Goal: Task Accomplishment & Management: Use online tool/utility

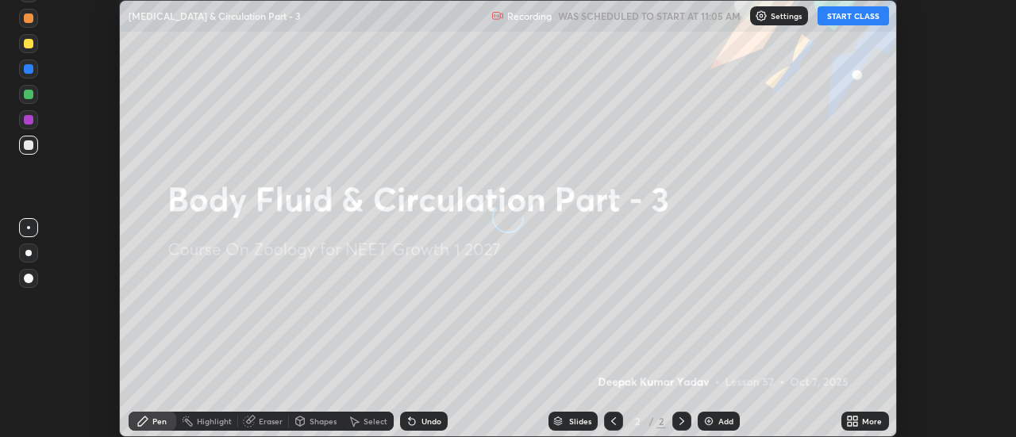
scroll to position [437, 1015]
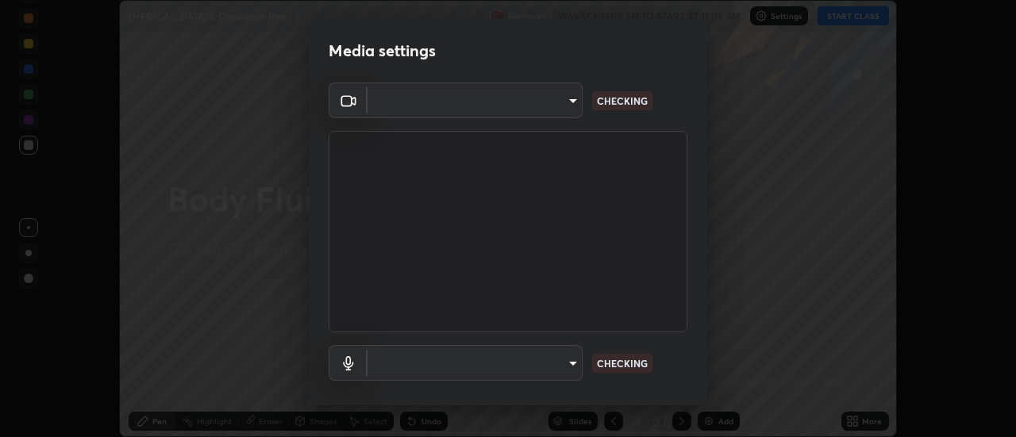
type input "6db99b6eec43879c9c37220b589585cee9a8a2a9ecad64e3b740b2de92d68dc4"
click at [555, 367] on body "Erase all [MEDICAL_DATA] & Circulation Part - 3 Recording WAS SCHEDULED TO STAR…" at bounding box center [508, 218] width 1016 height 437
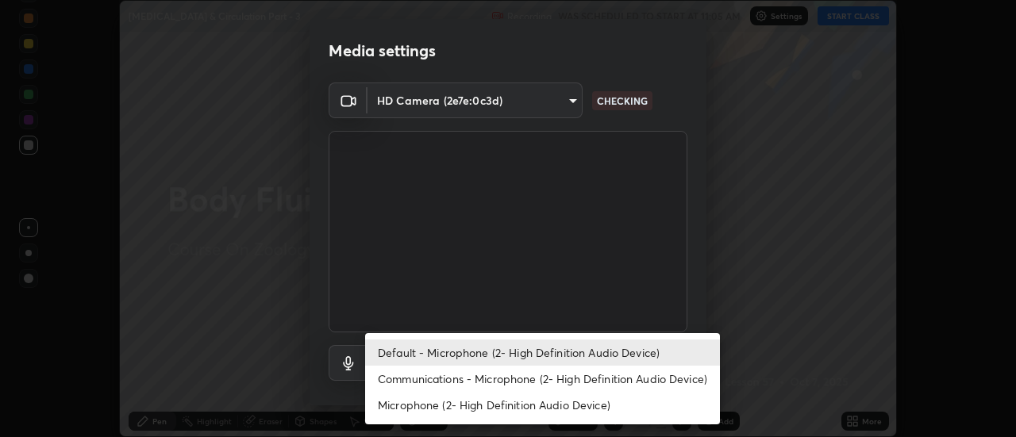
click at [507, 379] on li "Communications - Microphone (2- High Definition Audio Device)" at bounding box center [542, 379] width 355 height 26
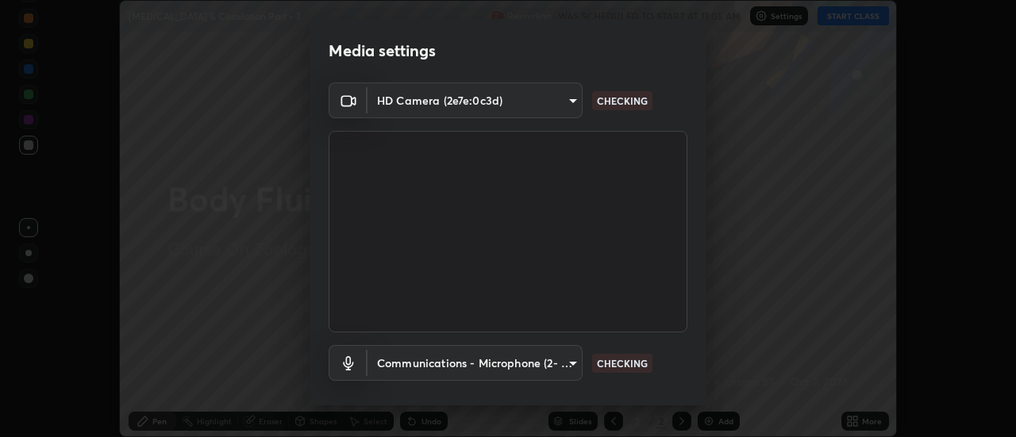
click at [530, 364] on body "Erase all [MEDICAL_DATA] & Circulation Part - 3 Recording WAS SCHEDULED TO STAR…" at bounding box center [508, 218] width 1016 height 437
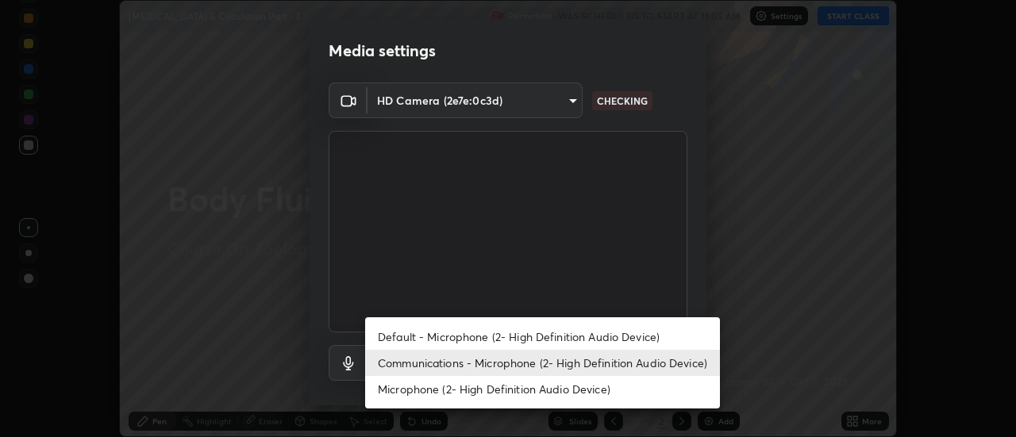
click at [517, 338] on li "Default - Microphone (2- High Definition Audio Device)" at bounding box center [542, 337] width 355 height 26
type input "default"
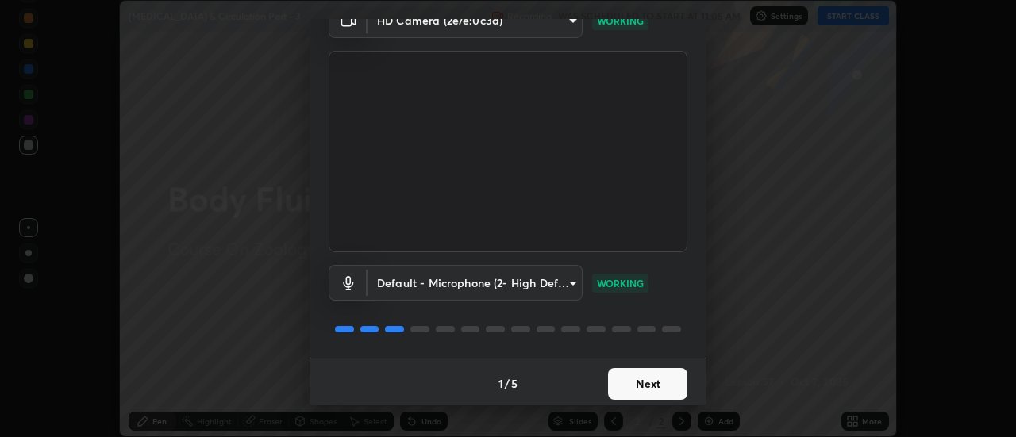
scroll to position [83, 0]
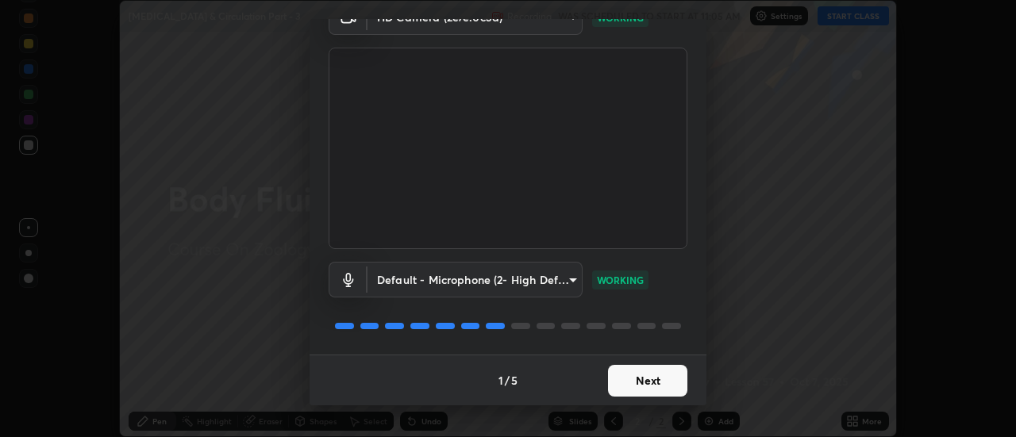
click at [653, 384] on button "Next" at bounding box center [647, 381] width 79 height 32
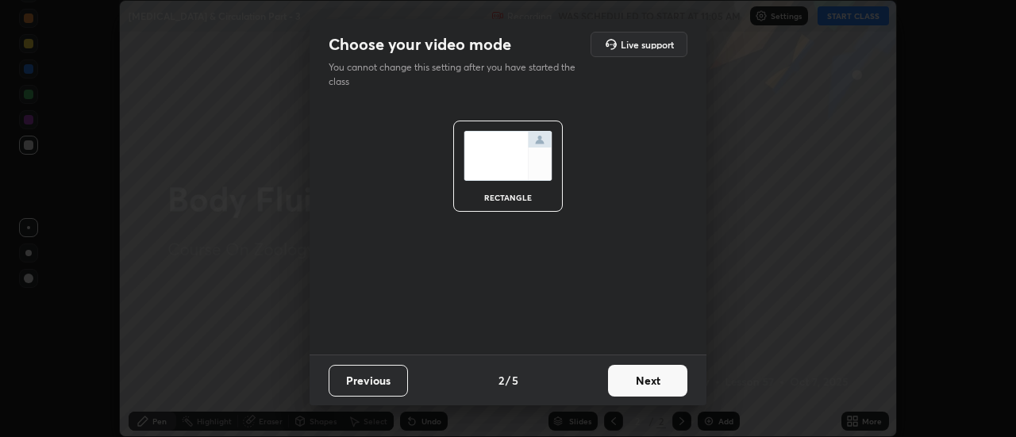
scroll to position [0, 0]
click at [653, 385] on button "Next" at bounding box center [647, 381] width 79 height 32
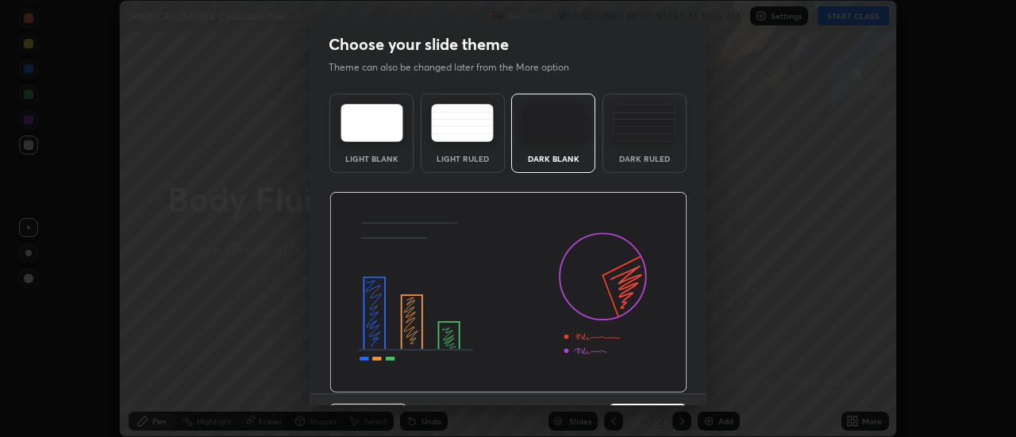
scroll to position [39, 0]
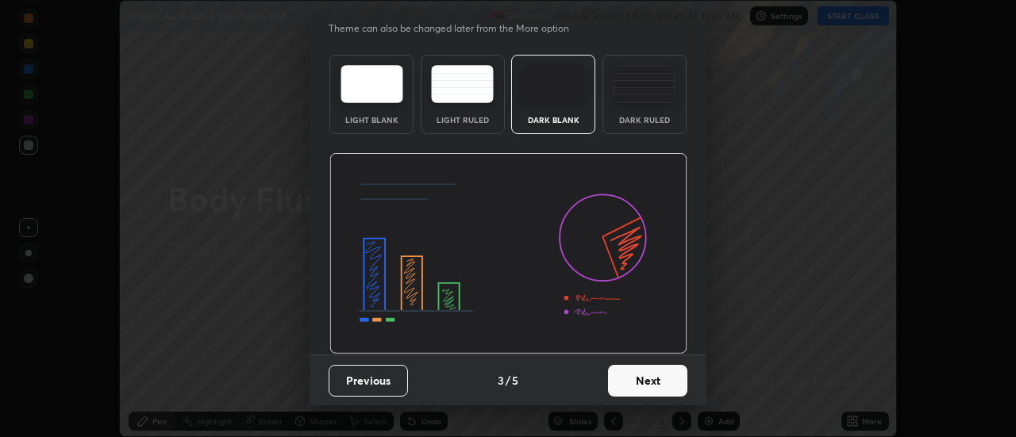
click at [671, 386] on button "Next" at bounding box center [647, 381] width 79 height 32
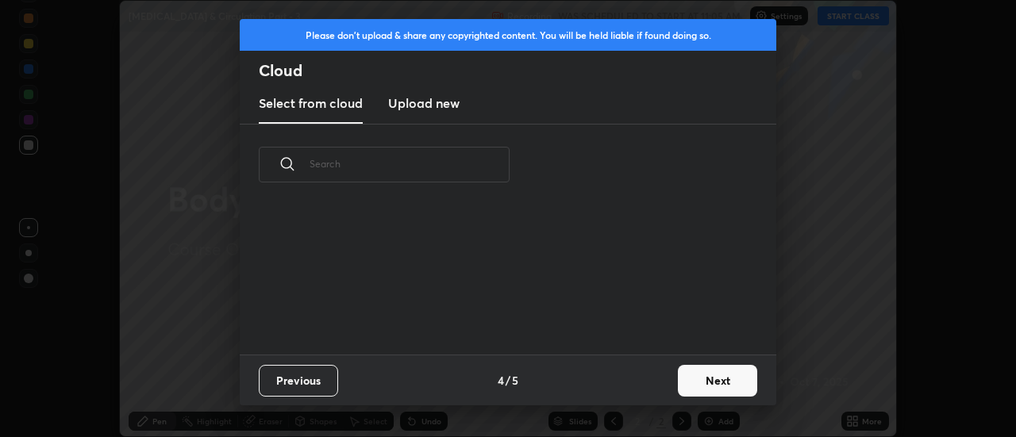
scroll to position [6, 9]
click at [722, 381] on button "Next" at bounding box center [717, 381] width 79 height 32
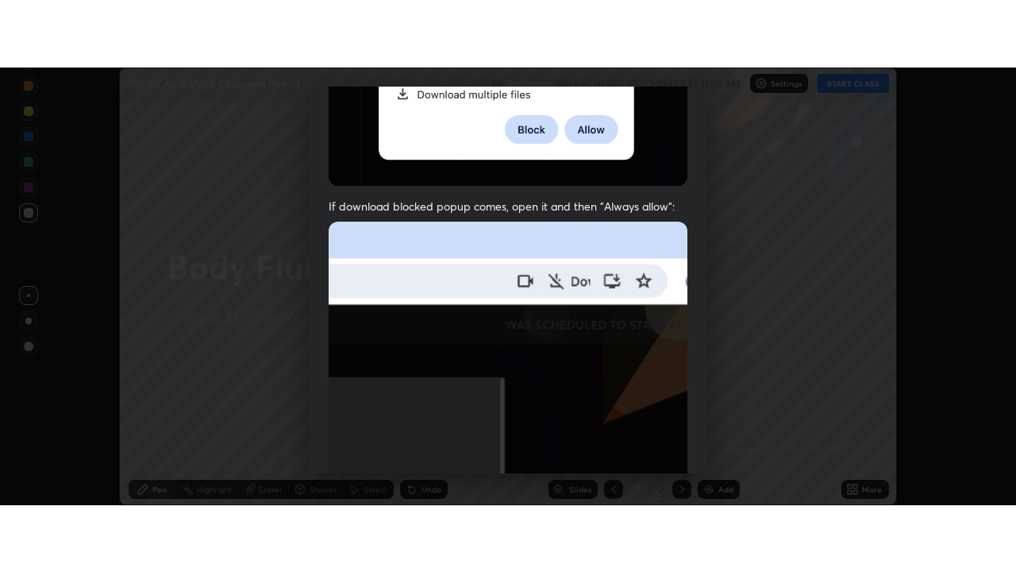
scroll to position [407, 0]
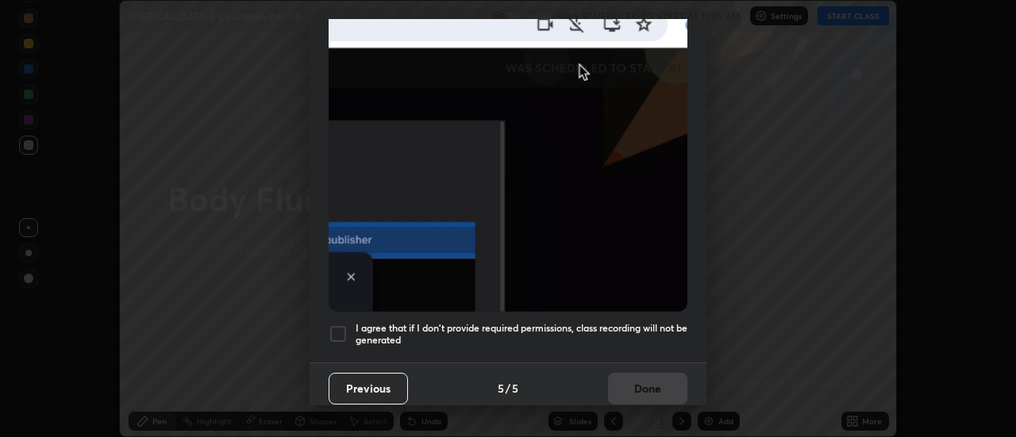
click at [345, 325] on div at bounding box center [338, 334] width 19 height 19
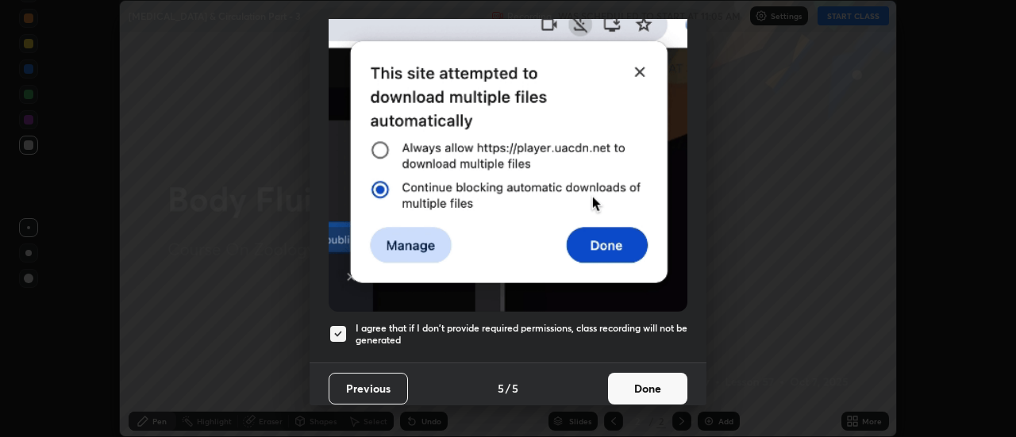
click at [646, 385] on button "Done" at bounding box center [647, 389] width 79 height 32
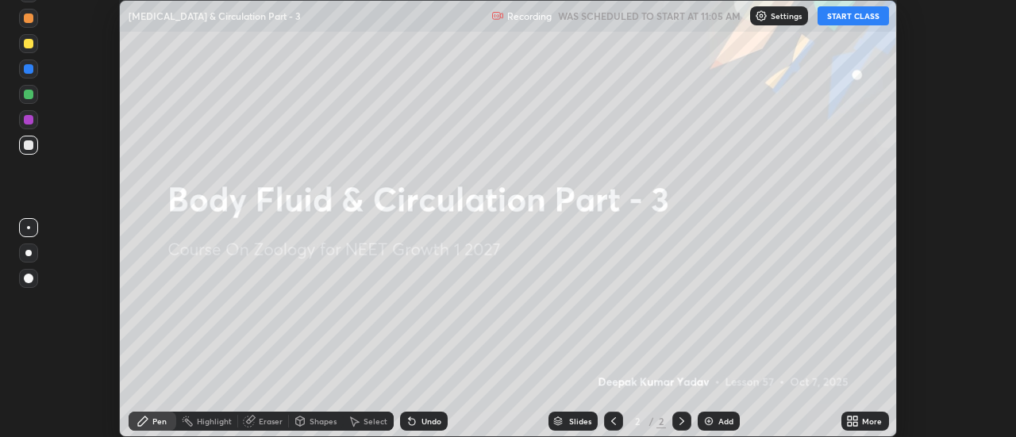
click at [850, 418] on icon at bounding box center [850, 419] width 4 height 4
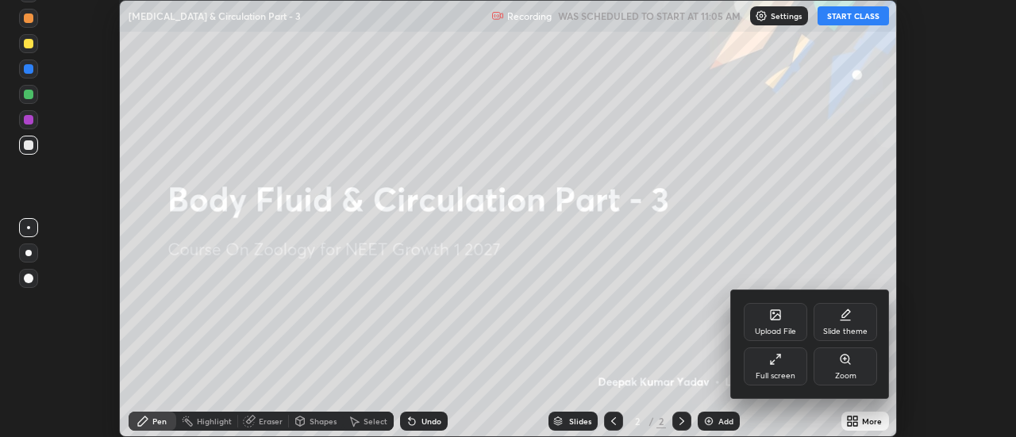
click at [789, 370] on div "Full screen" at bounding box center [776, 367] width 64 height 38
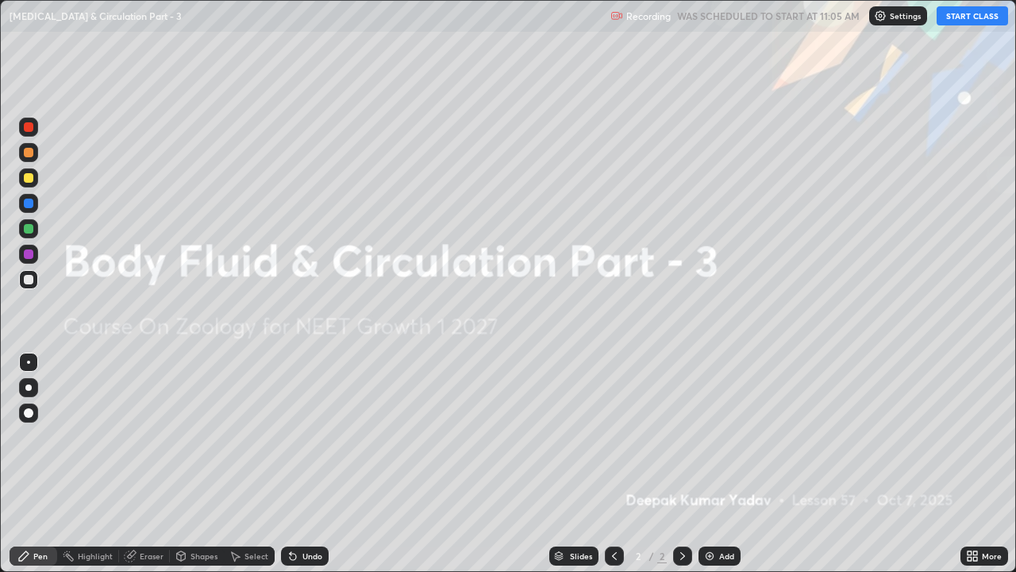
scroll to position [572, 1016]
click at [46, 437] on div "Pen" at bounding box center [40, 556] width 14 height 8
click at [27, 418] on div at bounding box center [28, 412] width 19 height 19
click at [29, 229] on div at bounding box center [29, 229] width 10 height 10
click at [968, 18] on button "START CLASS" at bounding box center [972, 15] width 71 height 19
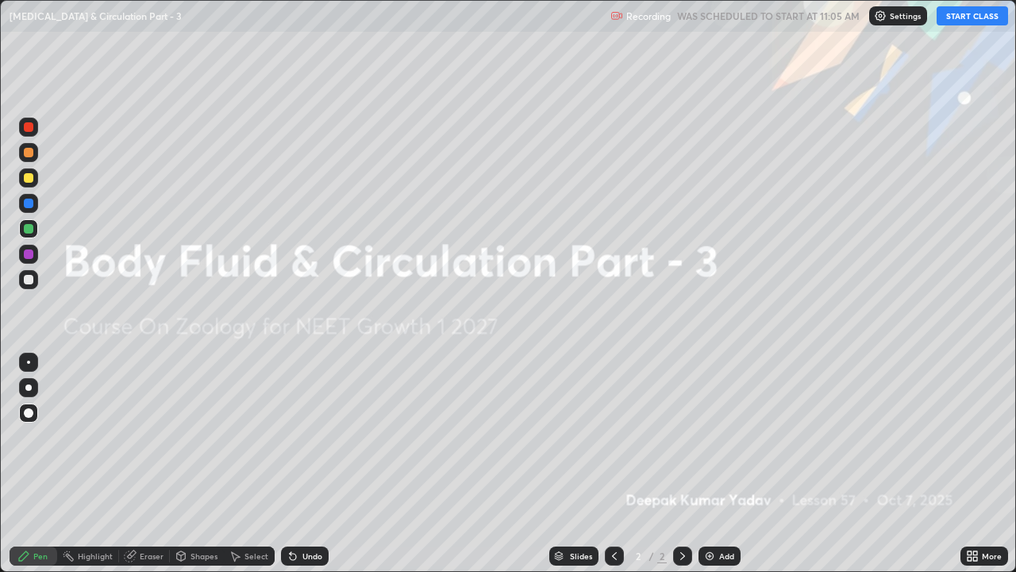
click at [711, 437] on img at bounding box center [709, 555] width 13 height 13
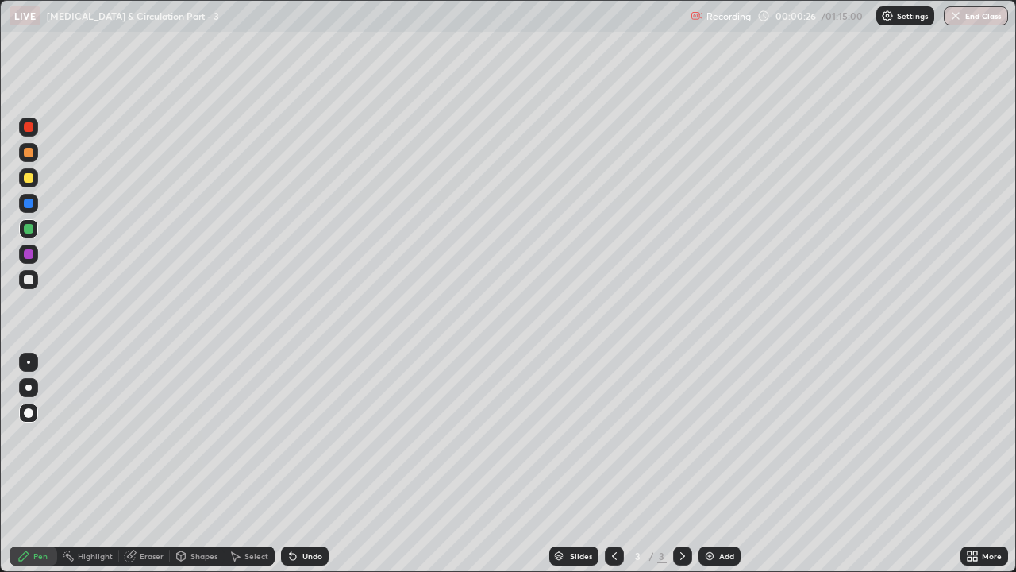
click at [26, 178] on div at bounding box center [29, 178] width 10 height 10
click at [25, 129] on div at bounding box center [29, 127] width 10 height 10
click at [187, 437] on div "Shapes" at bounding box center [197, 555] width 54 height 19
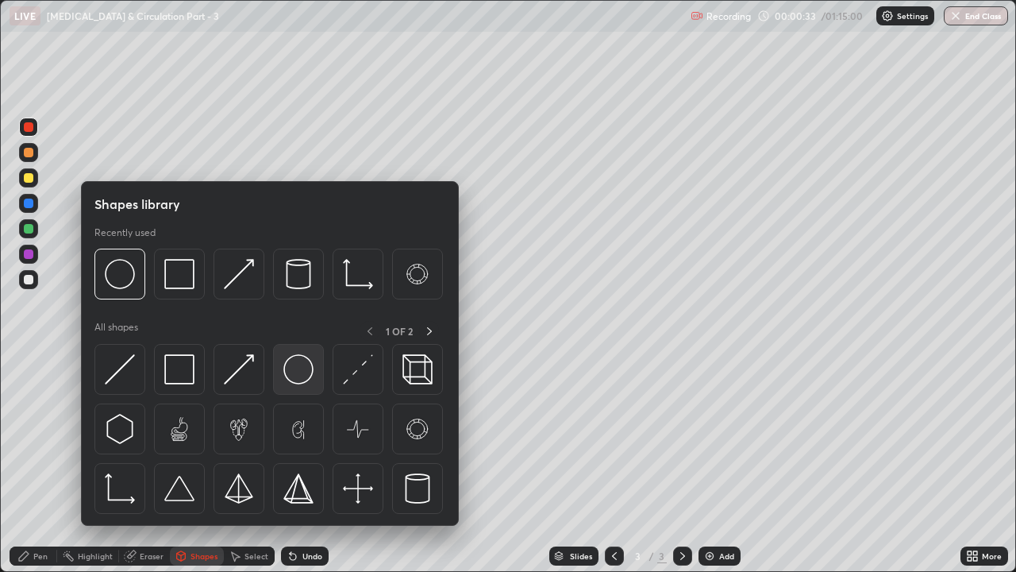
click at [295, 376] on img at bounding box center [298, 369] width 30 height 30
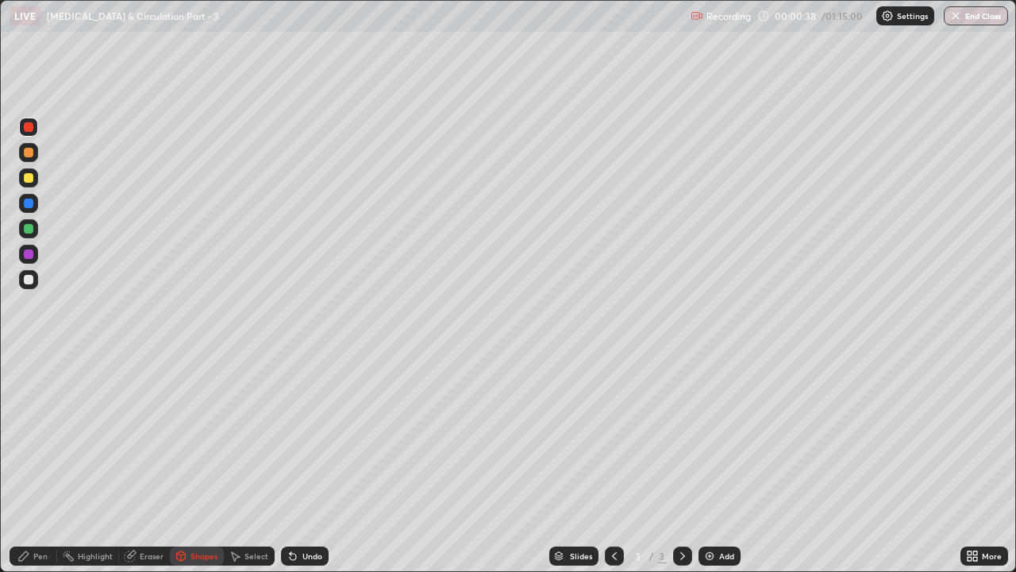
click at [38, 437] on div "Pen" at bounding box center [40, 556] width 14 height 8
click at [98, 437] on div "Highlight" at bounding box center [95, 556] width 35 height 8
click at [30, 437] on icon at bounding box center [28, 501] width 13 height 13
click at [29, 226] on div at bounding box center [29, 229] width 10 height 10
click at [35, 437] on div "Pen" at bounding box center [40, 556] width 14 height 8
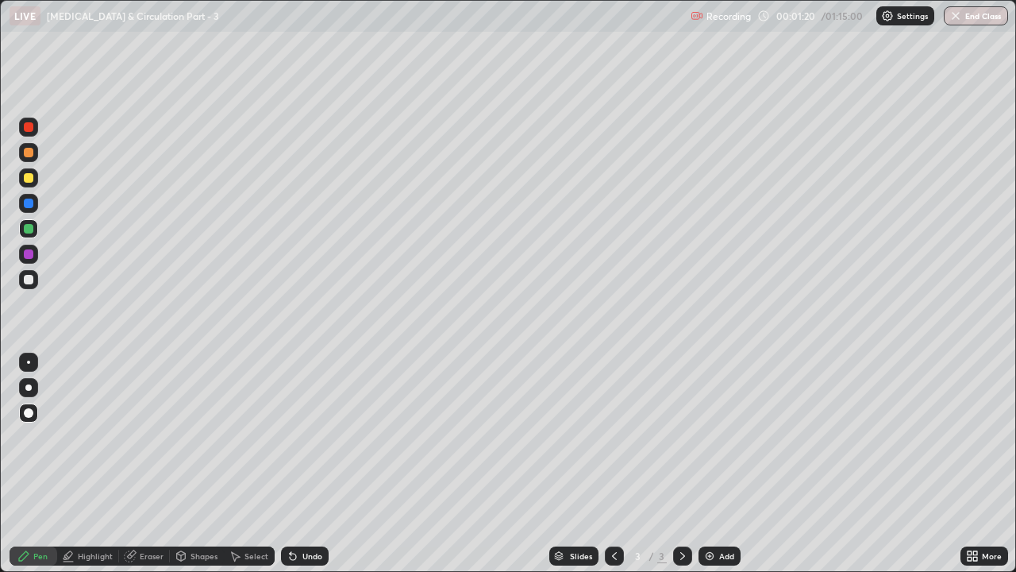
click at [290, 437] on icon at bounding box center [293, 556] width 6 height 6
click at [291, 437] on icon at bounding box center [293, 556] width 6 height 6
click at [290, 437] on icon at bounding box center [293, 556] width 6 height 6
click at [28, 279] on div at bounding box center [29, 280] width 10 height 10
click at [27, 232] on div at bounding box center [29, 229] width 10 height 10
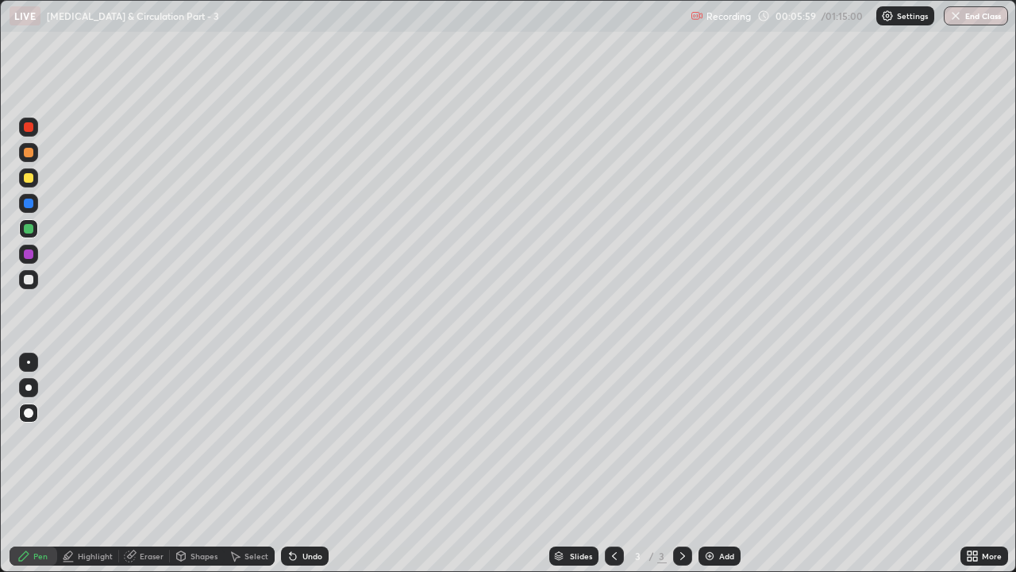
click at [28, 206] on div at bounding box center [29, 203] width 10 height 10
click at [25, 124] on div at bounding box center [29, 127] width 10 height 10
click at [712, 437] on img at bounding box center [709, 555] width 13 height 13
click at [25, 227] on div at bounding box center [29, 229] width 10 height 10
click at [30, 179] on div at bounding box center [29, 178] width 10 height 10
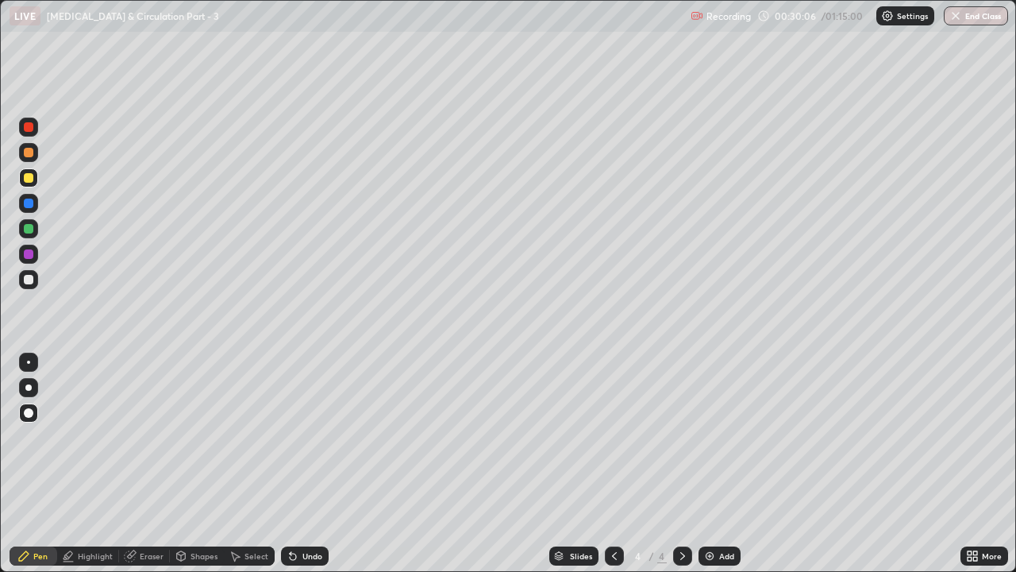
click at [137, 437] on div "Eraser" at bounding box center [144, 555] width 51 height 19
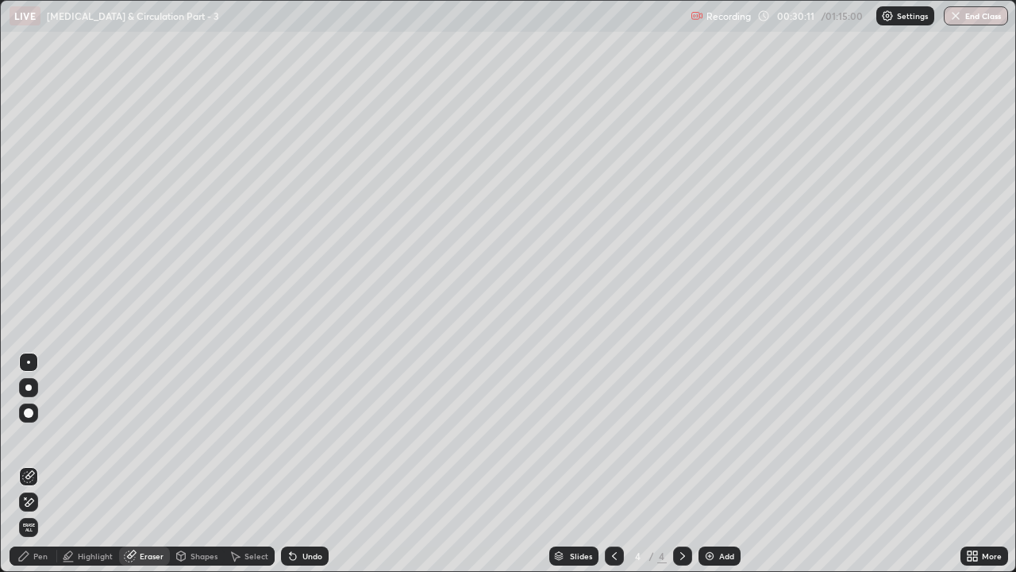
click at [33, 437] on div "Pen" at bounding box center [40, 556] width 14 height 8
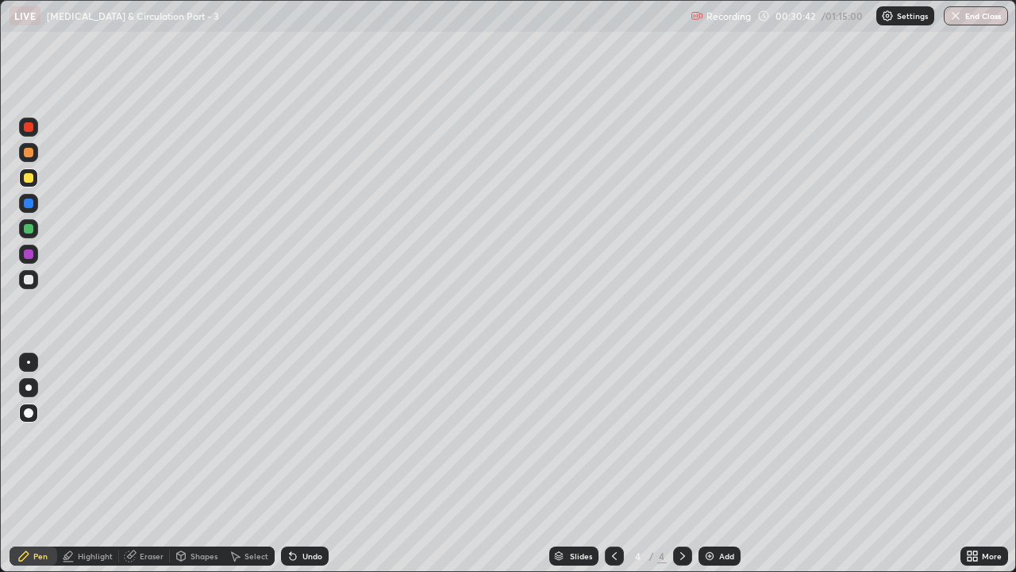
click at [297, 437] on div "Undo" at bounding box center [305, 555] width 48 height 19
click at [26, 230] on div at bounding box center [29, 229] width 10 height 10
click at [144, 437] on div "Eraser" at bounding box center [144, 555] width 51 height 19
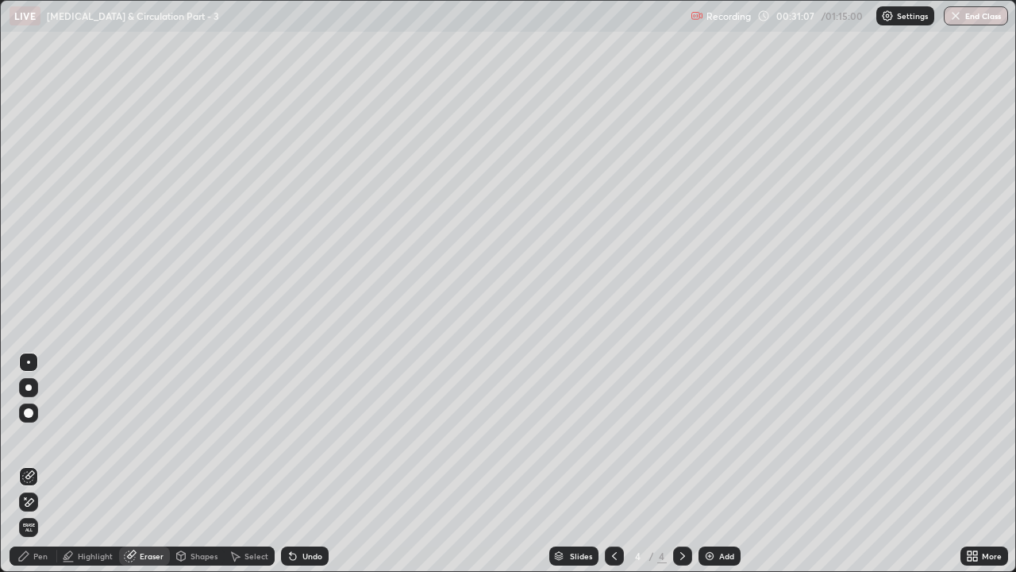
click at [31, 437] on div "Pen" at bounding box center [34, 555] width 48 height 19
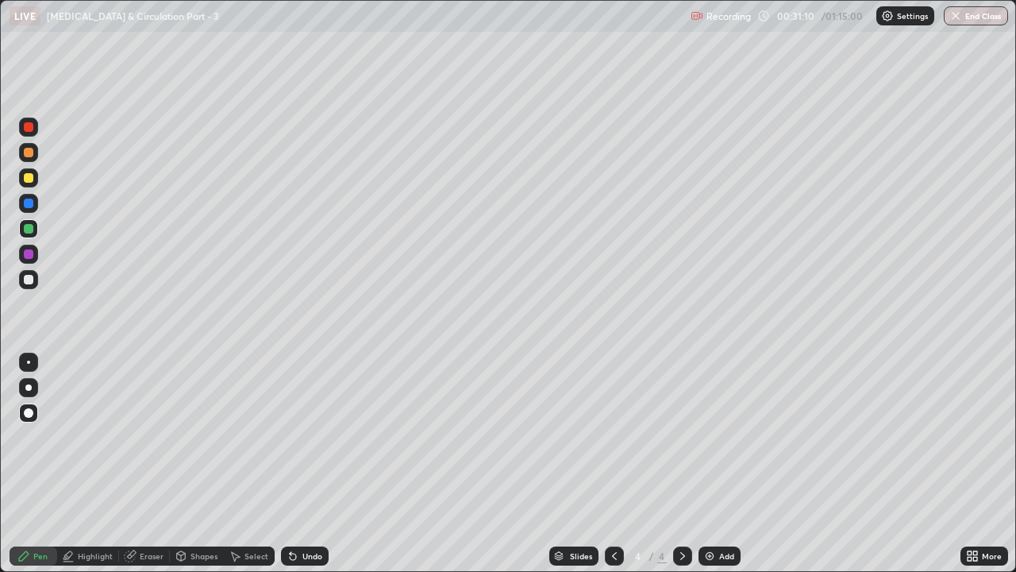
click at [291, 437] on icon at bounding box center [293, 556] width 6 height 6
click at [292, 437] on icon at bounding box center [293, 556] width 6 height 6
click at [31, 282] on div at bounding box center [29, 280] width 10 height 10
click at [29, 206] on div at bounding box center [29, 203] width 10 height 10
click at [29, 253] on div at bounding box center [29, 254] width 10 height 10
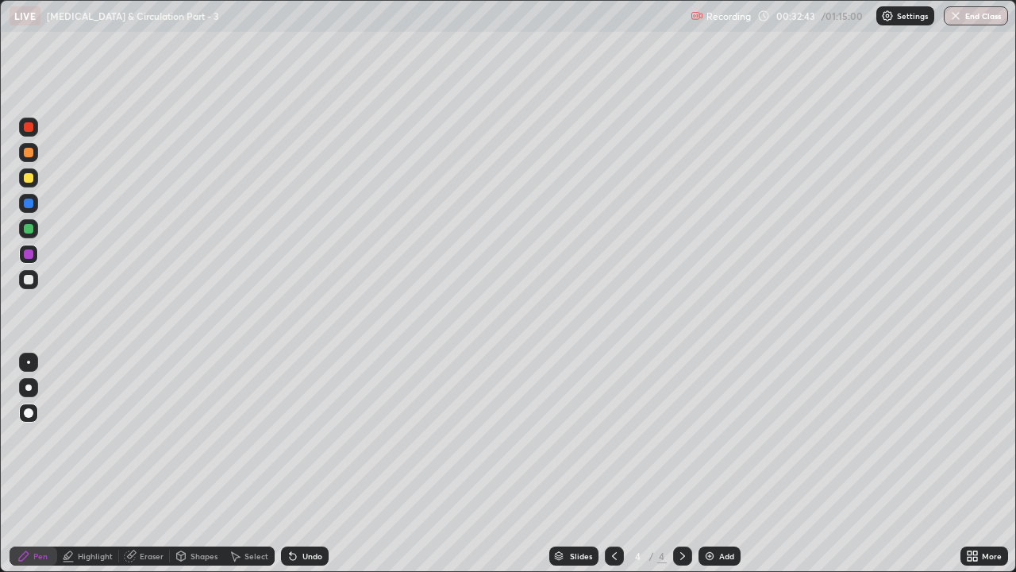
click at [31, 126] on div at bounding box center [29, 127] width 10 height 10
click at [29, 234] on div at bounding box center [28, 228] width 19 height 19
click at [33, 278] on div at bounding box center [29, 280] width 10 height 10
click at [713, 437] on img at bounding box center [709, 555] width 13 height 13
click at [613, 437] on icon at bounding box center [614, 555] width 13 height 13
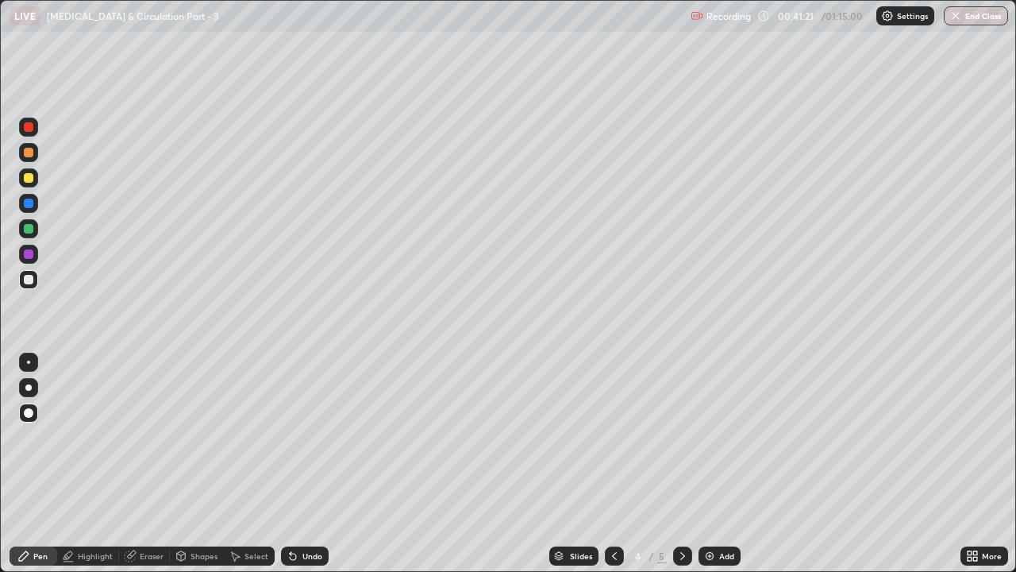
click at [290, 437] on icon at bounding box center [291, 553] width 2 height 2
click at [25, 155] on div at bounding box center [29, 153] width 10 height 10
click at [611, 437] on icon at bounding box center [614, 555] width 13 height 13
click at [680, 437] on icon at bounding box center [682, 555] width 13 height 13
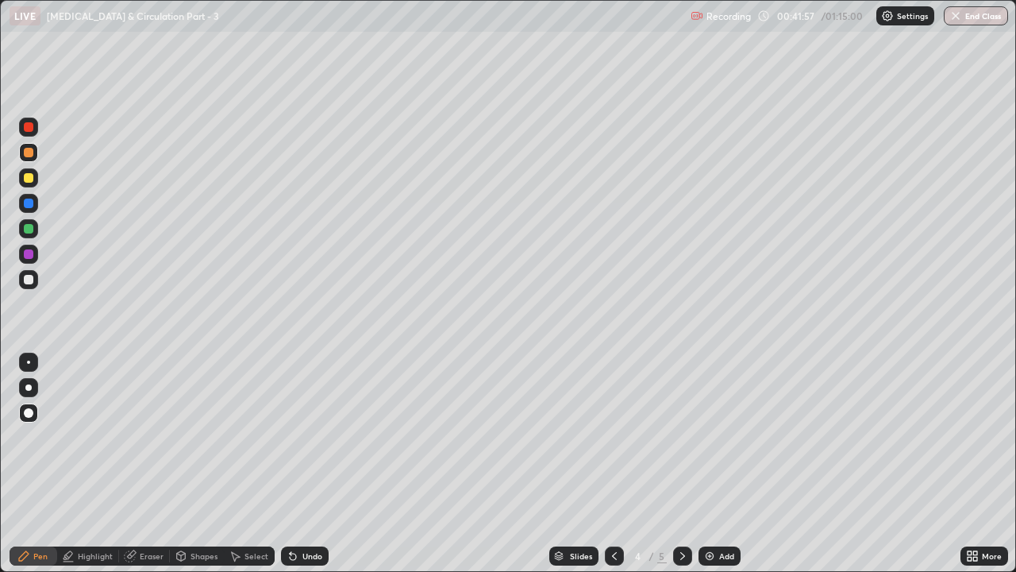
click at [678, 437] on div at bounding box center [682, 556] width 19 height 32
click at [291, 437] on icon at bounding box center [293, 556] width 6 height 6
click at [292, 437] on icon at bounding box center [293, 556] width 6 height 6
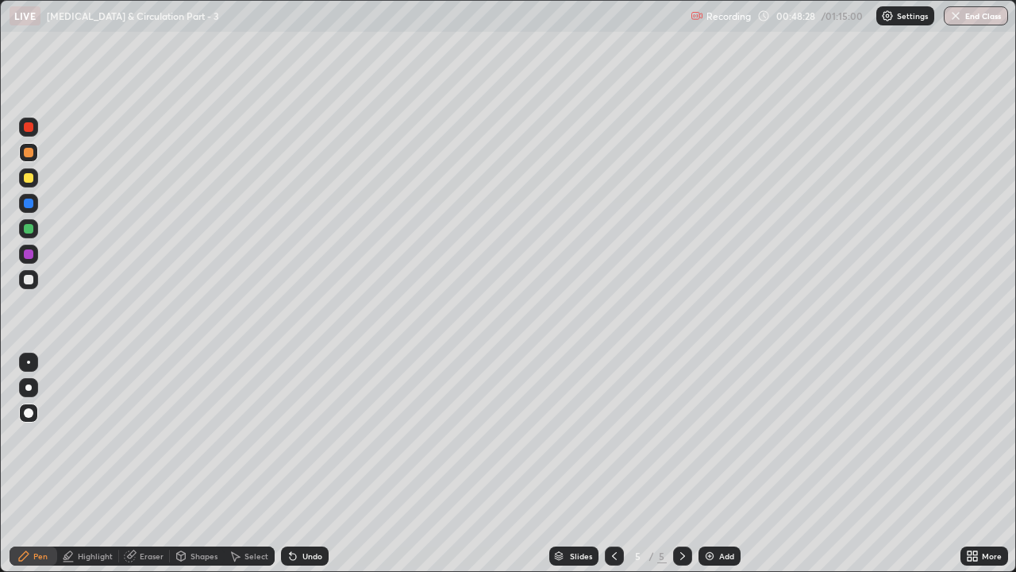
click at [615, 437] on div at bounding box center [614, 555] width 19 height 19
click at [147, 437] on div "Eraser" at bounding box center [152, 556] width 24 height 8
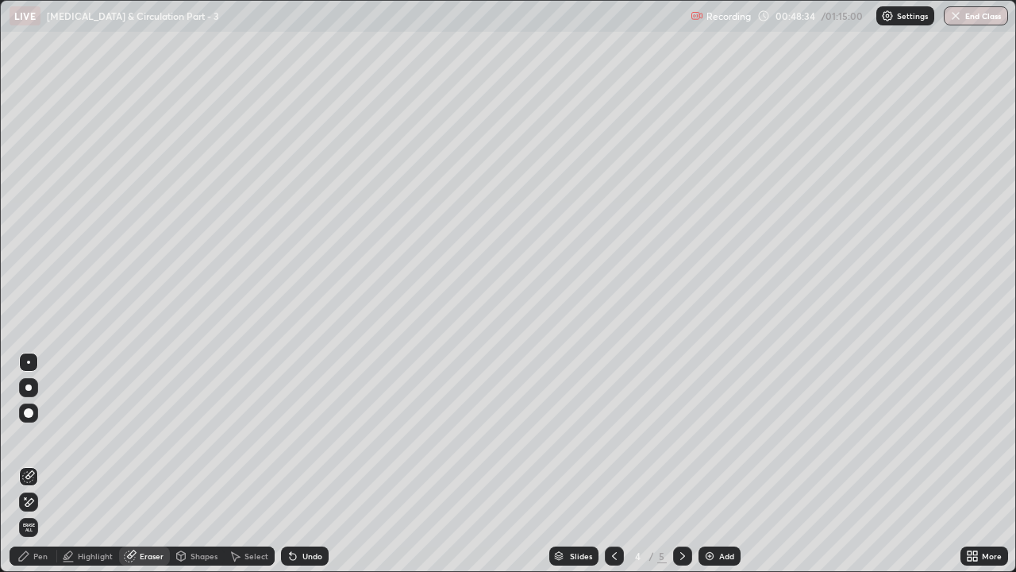
click at [31, 437] on icon at bounding box center [29, 502] width 9 height 8
click at [38, 437] on div "Pen" at bounding box center [34, 555] width 48 height 19
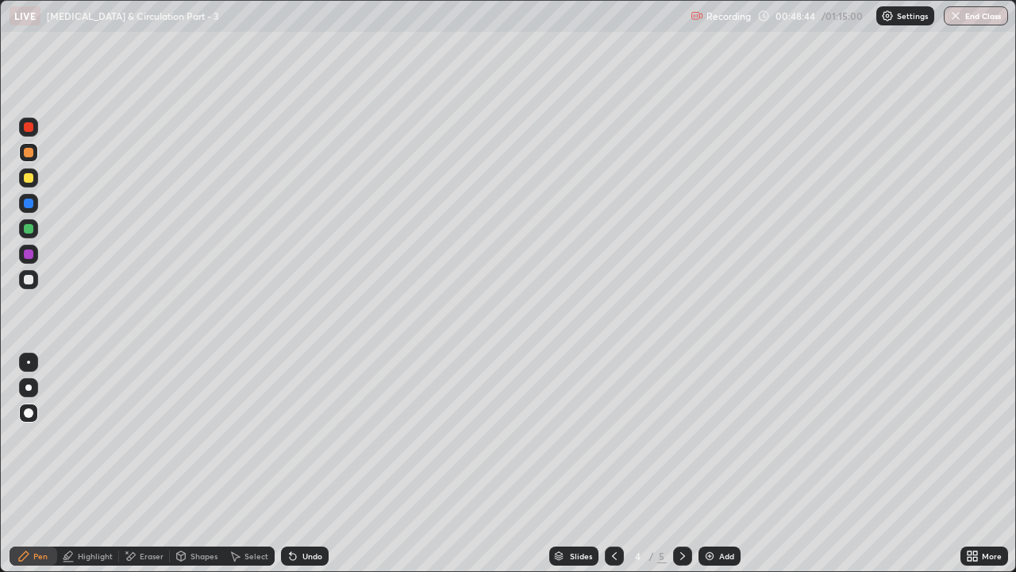
click at [31, 128] on div at bounding box center [29, 127] width 10 height 10
click at [298, 437] on div "Undo" at bounding box center [305, 555] width 48 height 19
click at [302, 437] on div "Undo" at bounding box center [312, 556] width 20 height 8
click at [303, 437] on div "Undo" at bounding box center [312, 556] width 20 height 8
click at [30, 204] on div at bounding box center [29, 203] width 10 height 10
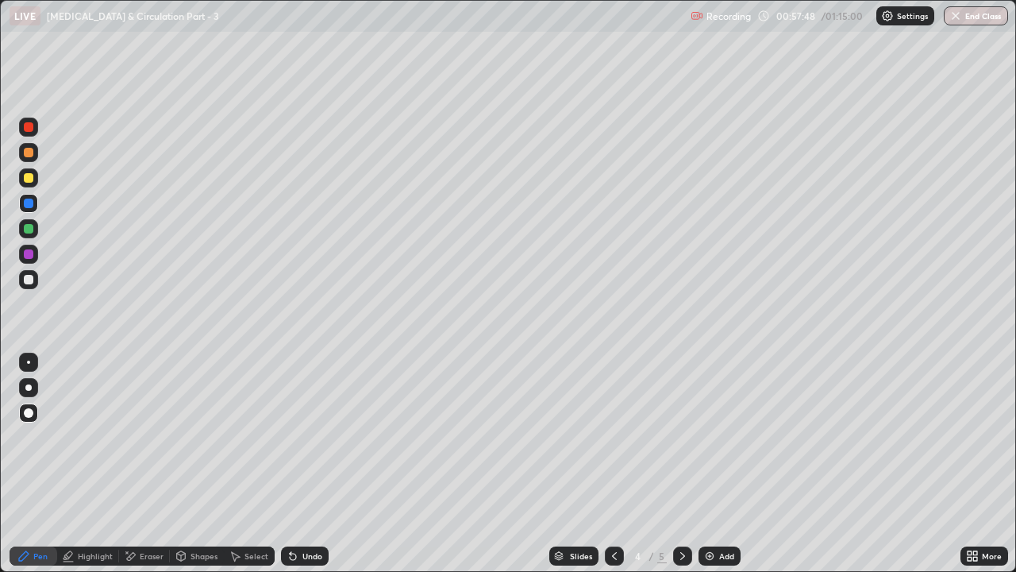
click at [29, 130] on div at bounding box center [29, 127] width 10 height 10
click at [149, 437] on div "Eraser" at bounding box center [152, 556] width 24 height 8
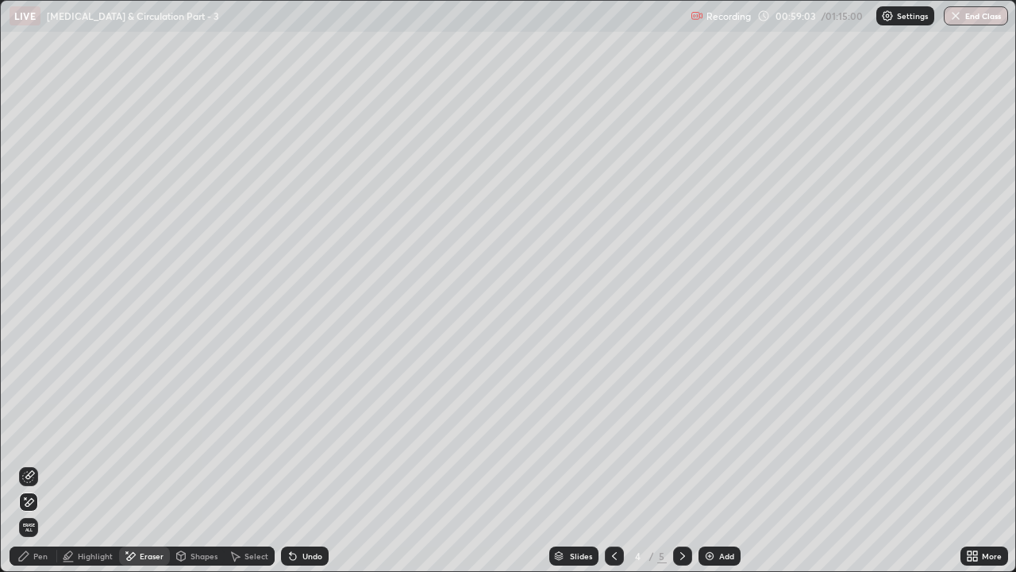
click at [45, 437] on div "Pen" at bounding box center [40, 556] width 14 height 8
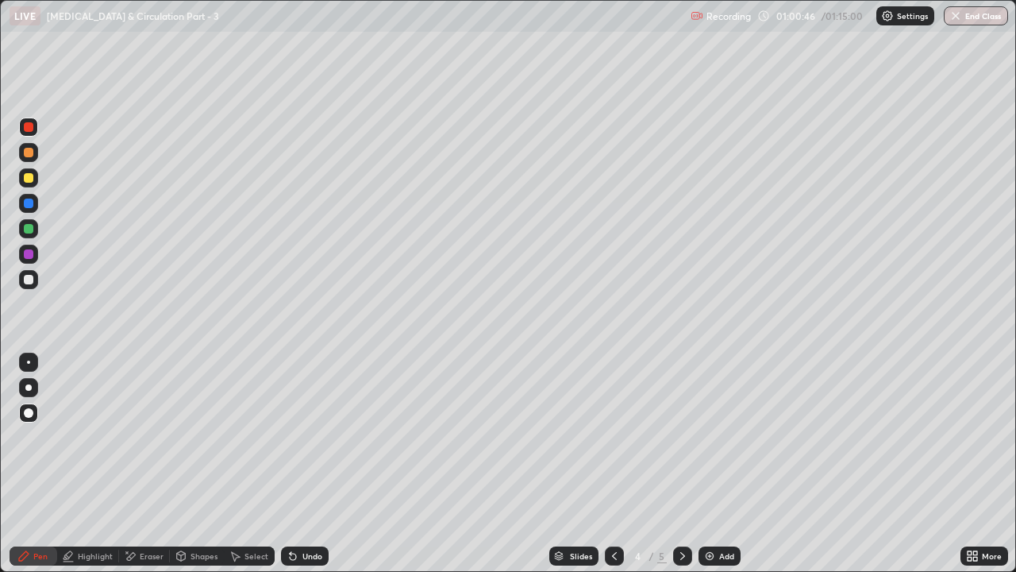
click at [33, 232] on div at bounding box center [29, 229] width 10 height 10
click at [294, 437] on icon at bounding box center [293, 555] width 13 height 13
click at [297, 437] on div "Undo" at bounding box center [305, 555] width 48 height 19
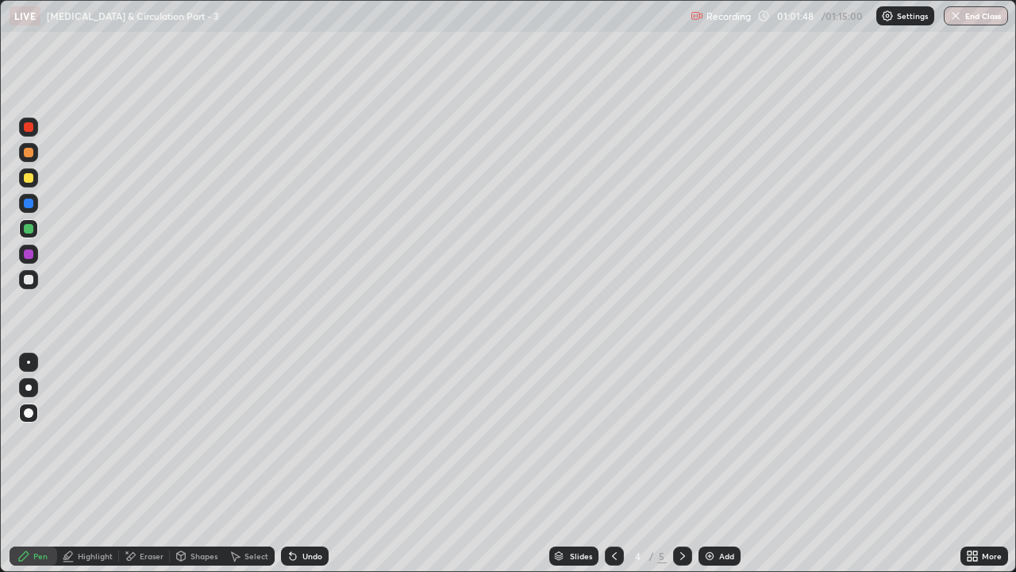
click at [25, 181] on div at bounding box center [29, 178] width 10 height 10
click at [28, 123] on div at bounding box center [29, 127] width 10 height 10
click at [707, 437] on img at bounding box center [709, 555] width 13 height 13
click at [29, 281] on div at bounding box center [29, 280] width 10 height 10
click at [30, 179] on div at bounding box center [29, 178] width 10 height 10
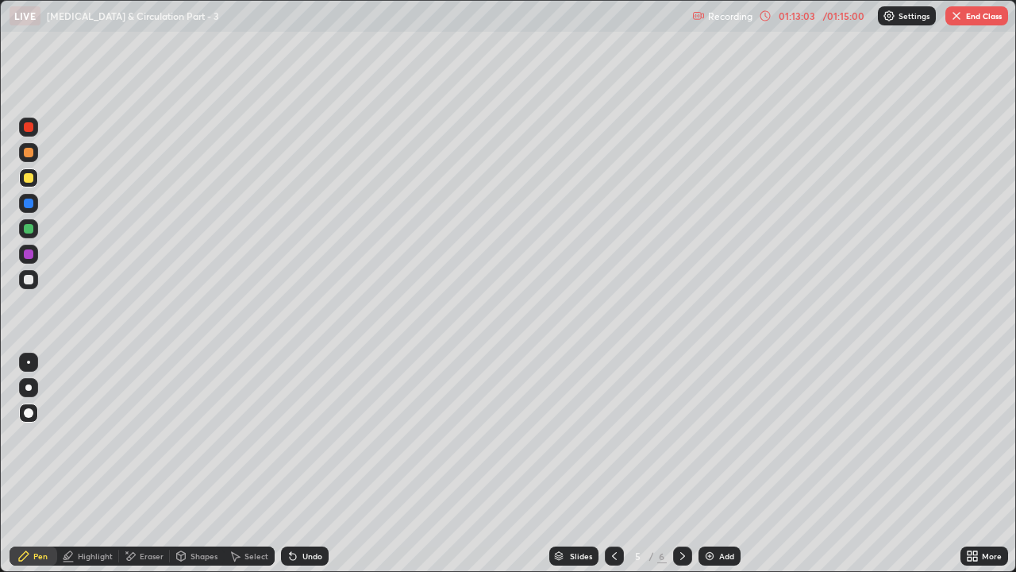
click at [29, 134] on div at bounding box center [28, 127] width 19 height 19
click at [26, 184] on div at bounding box center [28, 177] width 19 height 19
click at [149, 437] on div "Eraser" at bounding box center [152, 556] width 24 height 8
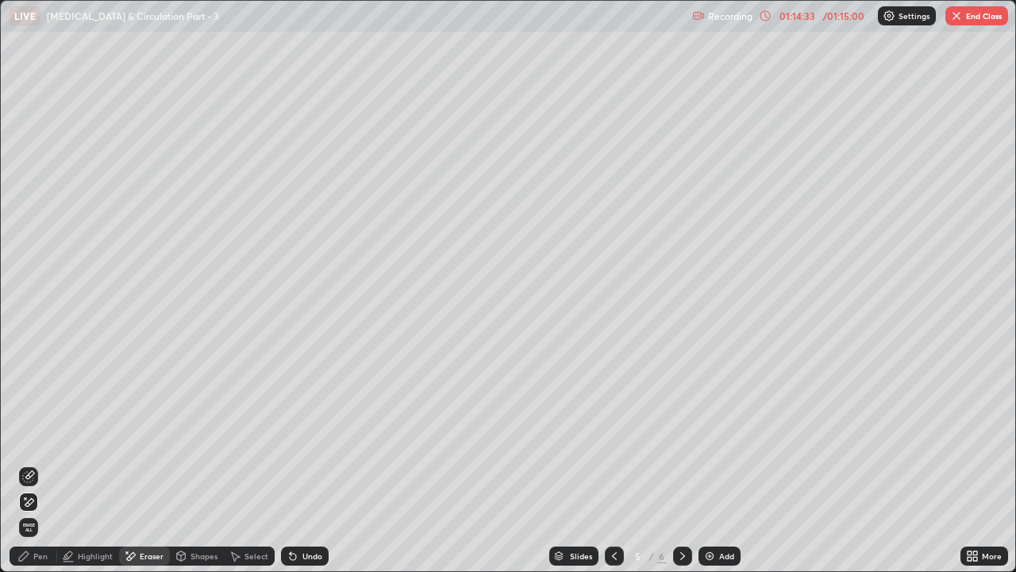
click at [27, 437] on icon at bounding box center [29, 475] width 9 height 8
click at [32, 437] on div "Pen" at bounding box center [34, 555] width 48 height 19
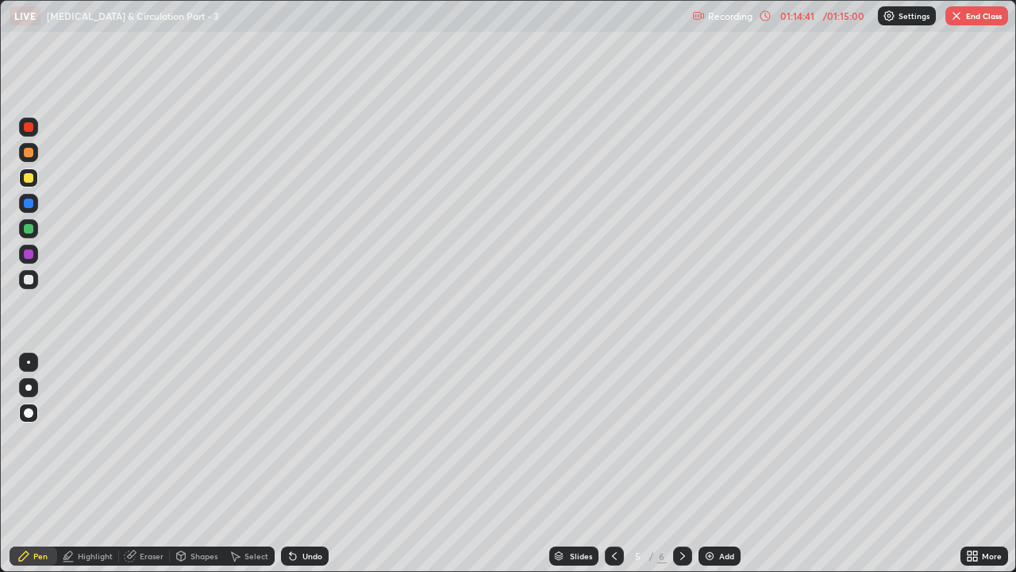
click at [132, 437] on icon at bounding box center [130, 556] width 10 height 10
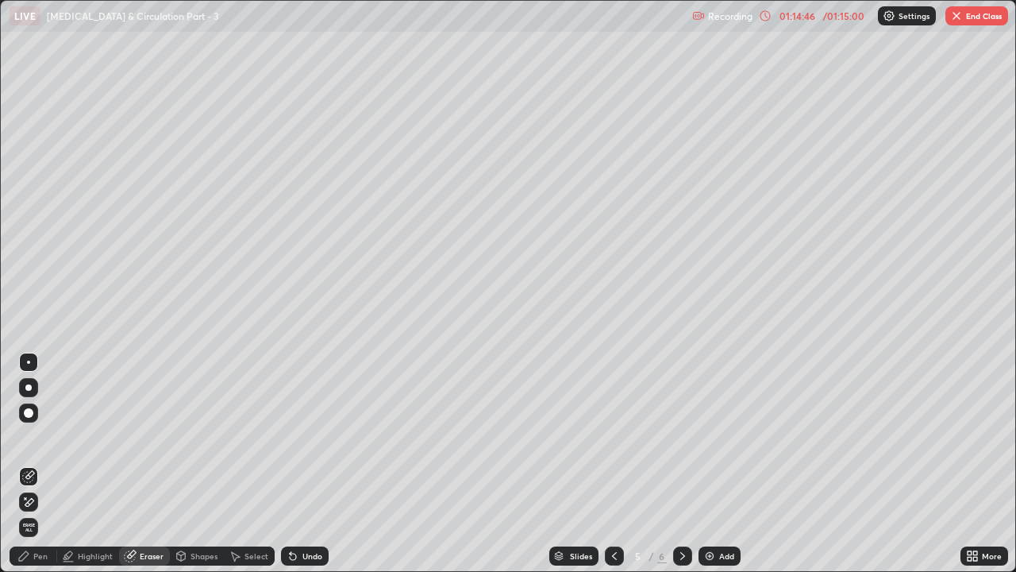
click at [49, 437] on div "Pen" at bounding box center [34, 555] width 48 height 19
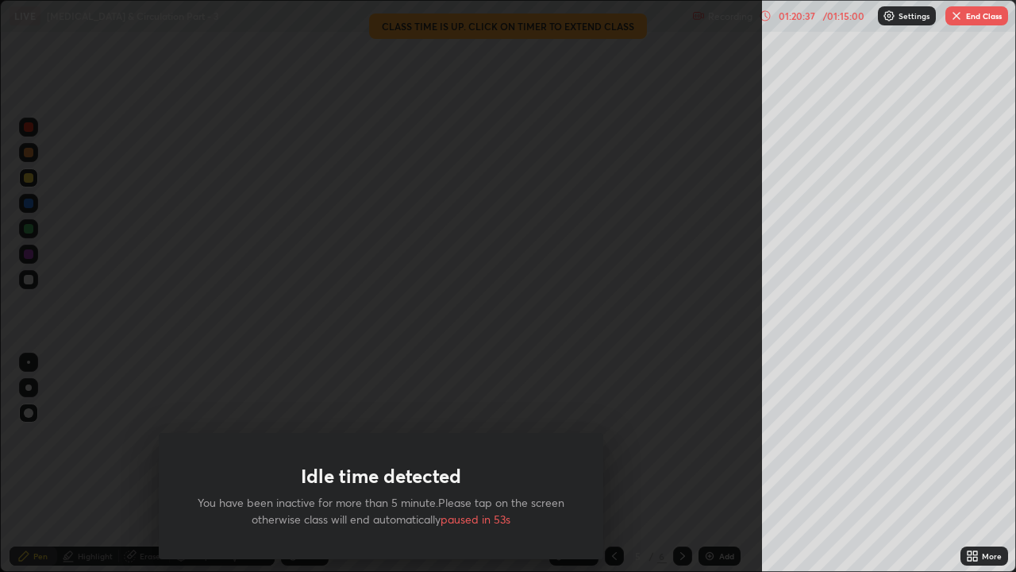
click at [83, 437] on div "Idle time detected You have been inactive for more than 5 minute.Please tap on …" at bounding box center [381, 286] width 762 height 572
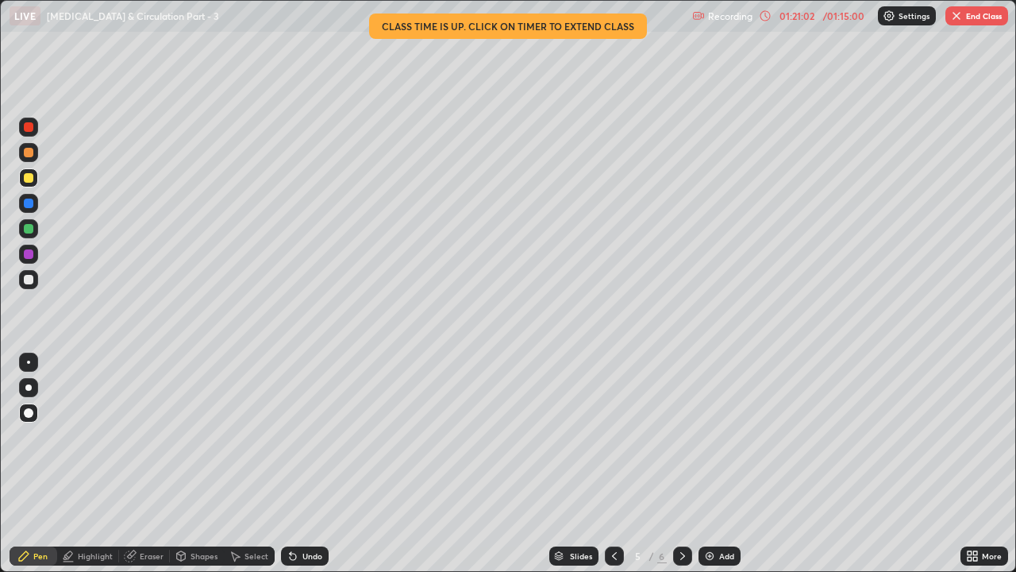
click at [969, 17] on button "End Class" at bounding box center [977, 15] width 63 height 19
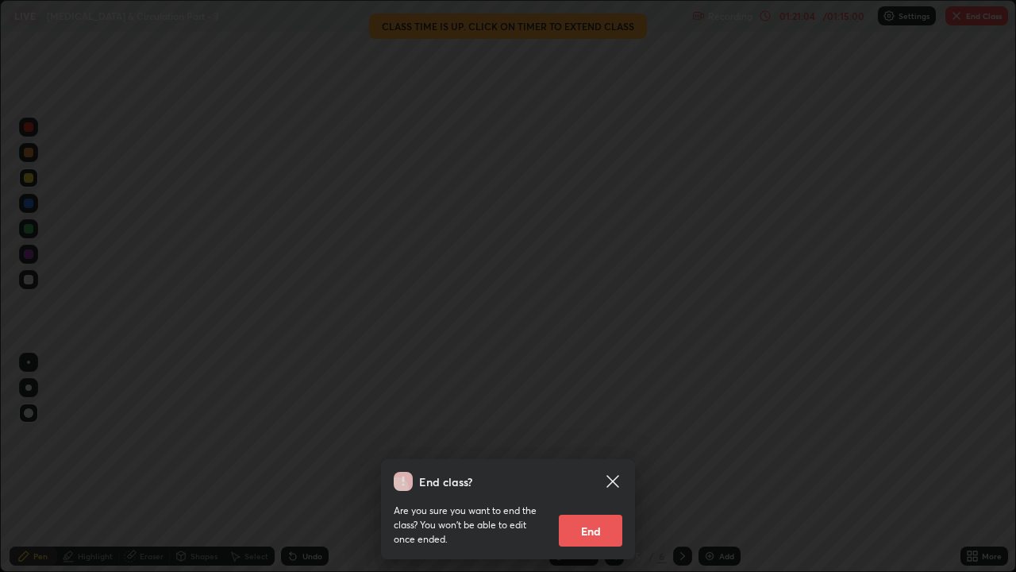
click at [582, 437] on button "End" at bounding box center [591, 530] width 64 height 32
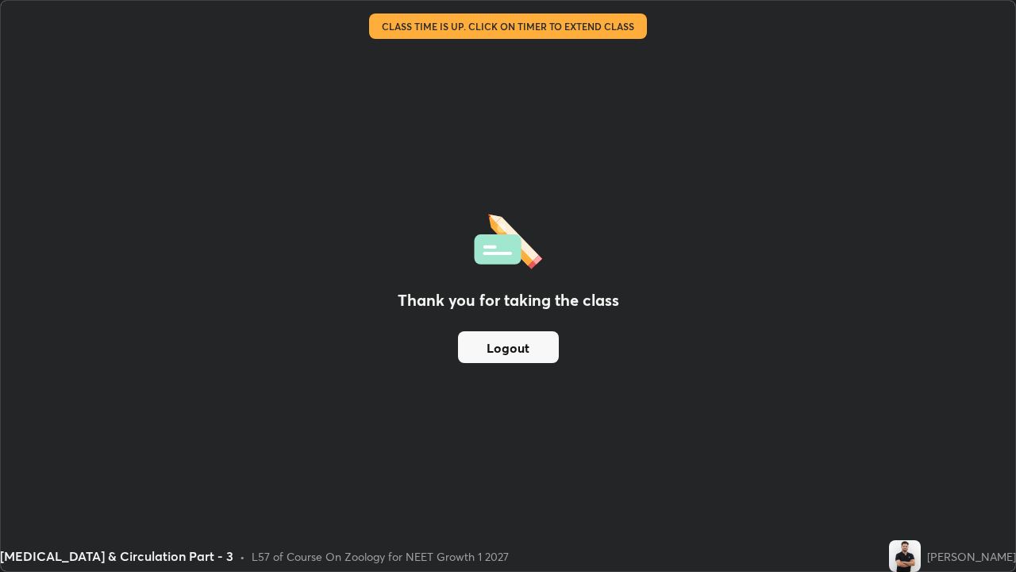
click at [491, 352] on button "Logout" at bounding box center [508, 347] width 101 height 32
